Goal: Information Seeking & Learning: Learn about a topic

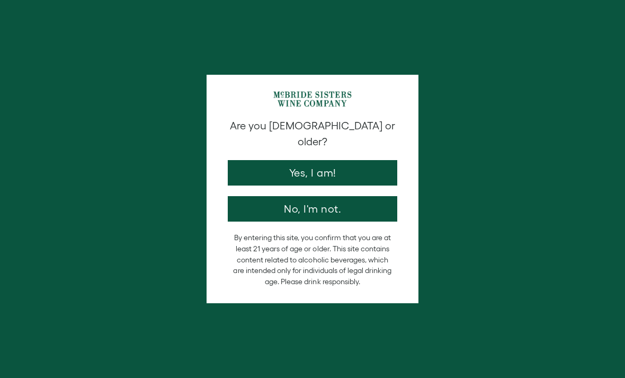
click at [372, 161] on button "Yes, I am!" at bounding box center [313, 172] width 170 height 25
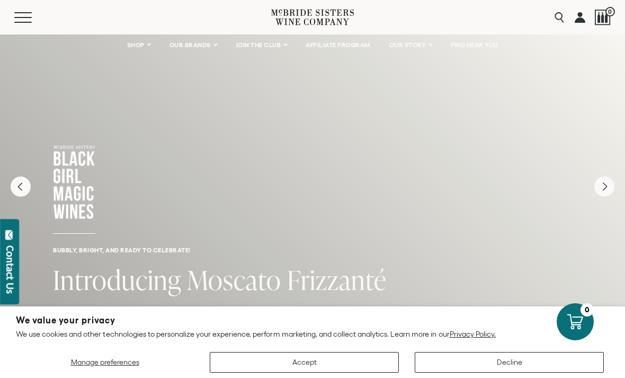
click at [20, 22] on span "Mobile Menu Trigger" at bounding box center [22, 22] width 17 height 1
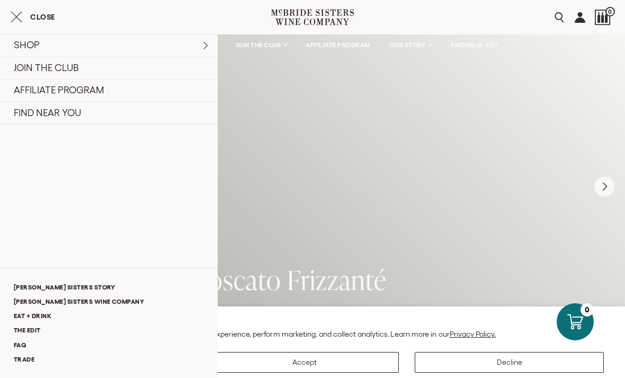
click at [26, 343] on link "FAQ" at bounding box center [109, 344] width 218 height 14
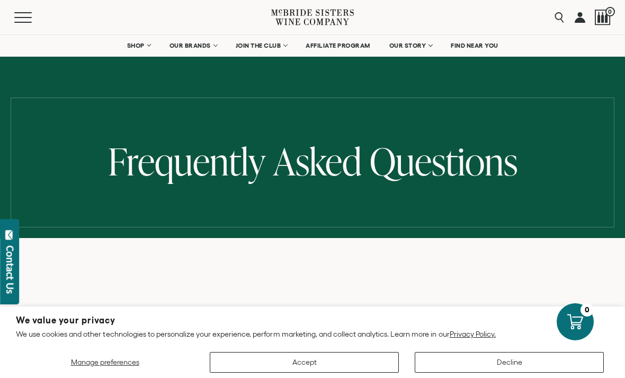
click at [348, 46] on span "AFFILIATE PROGRAM" at bounding box center [338, 45] width 65 height 7
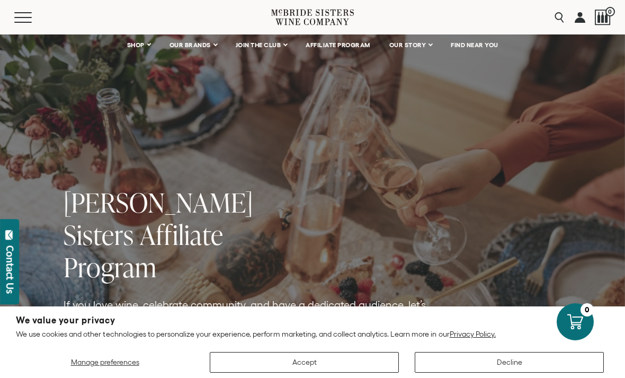
click at [507, 363] on button "Decline" at bounding box center [509, 362] width 189 height 21
